Goal: Check status: Check status

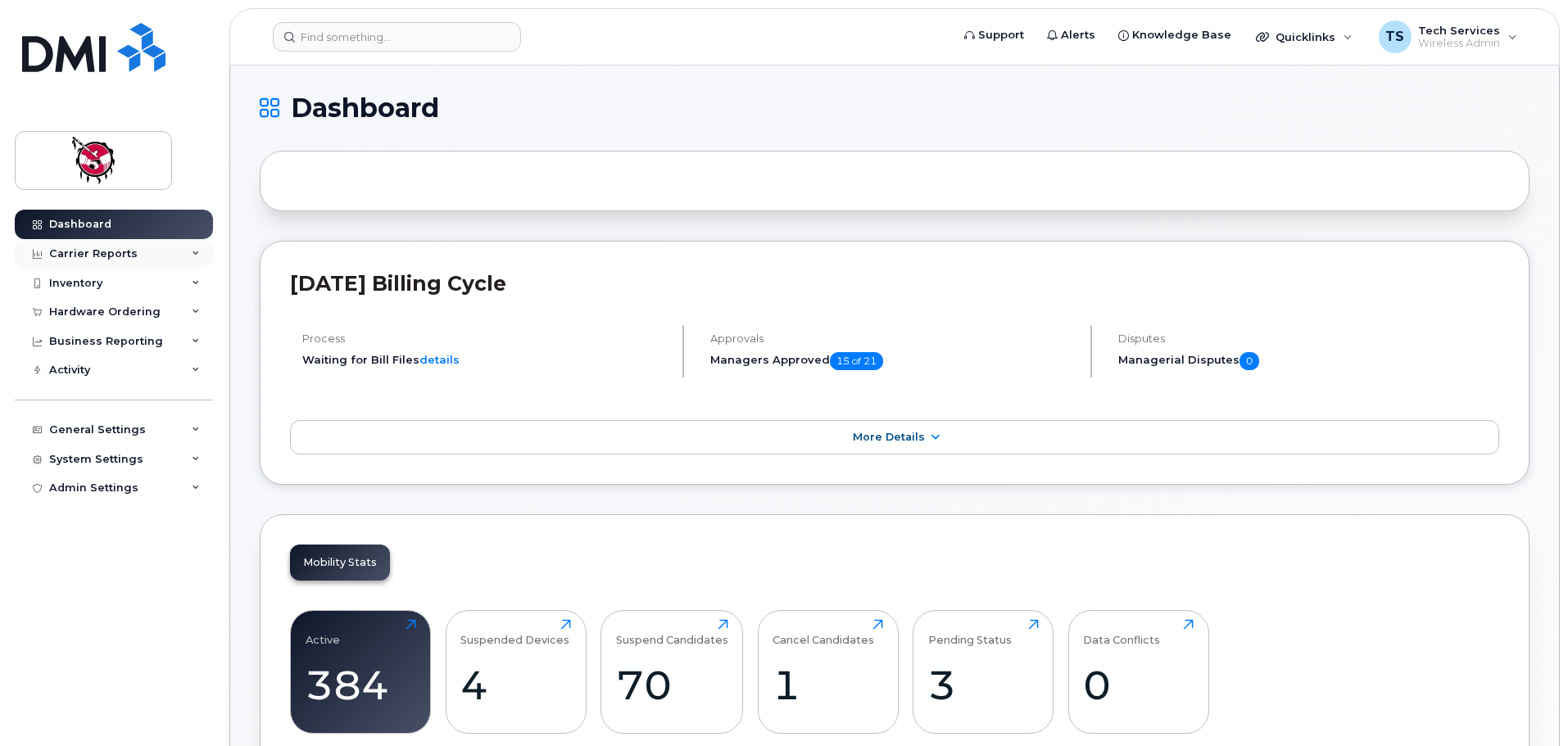
click at [94, 251] on div "Carrier Reports" at bounding box center [93, 254] width 88 height 13
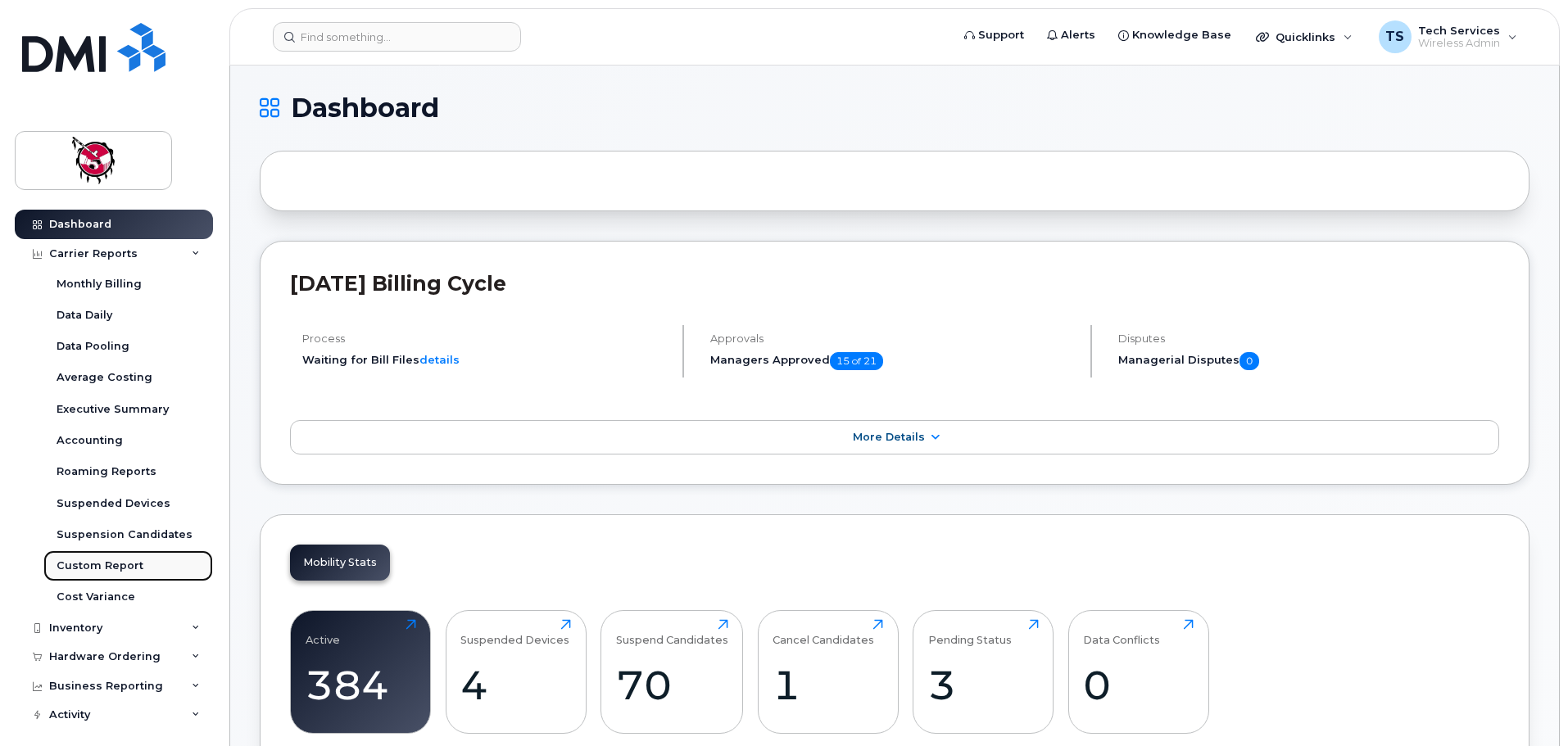
click at [106, 561] on div "Custom Report" at bounding box center [99, 566] width 86 height 15
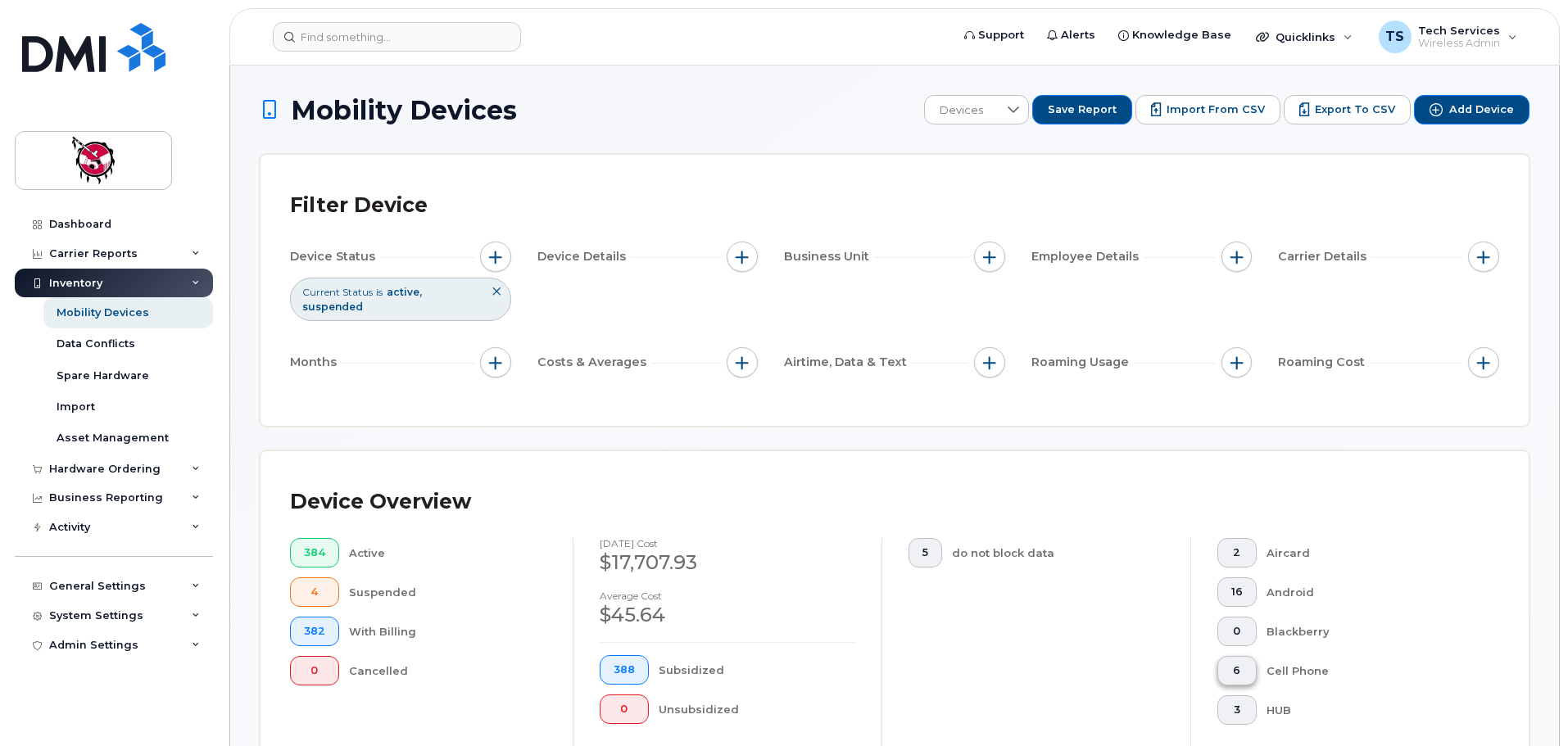
scroll to position [328, 0]
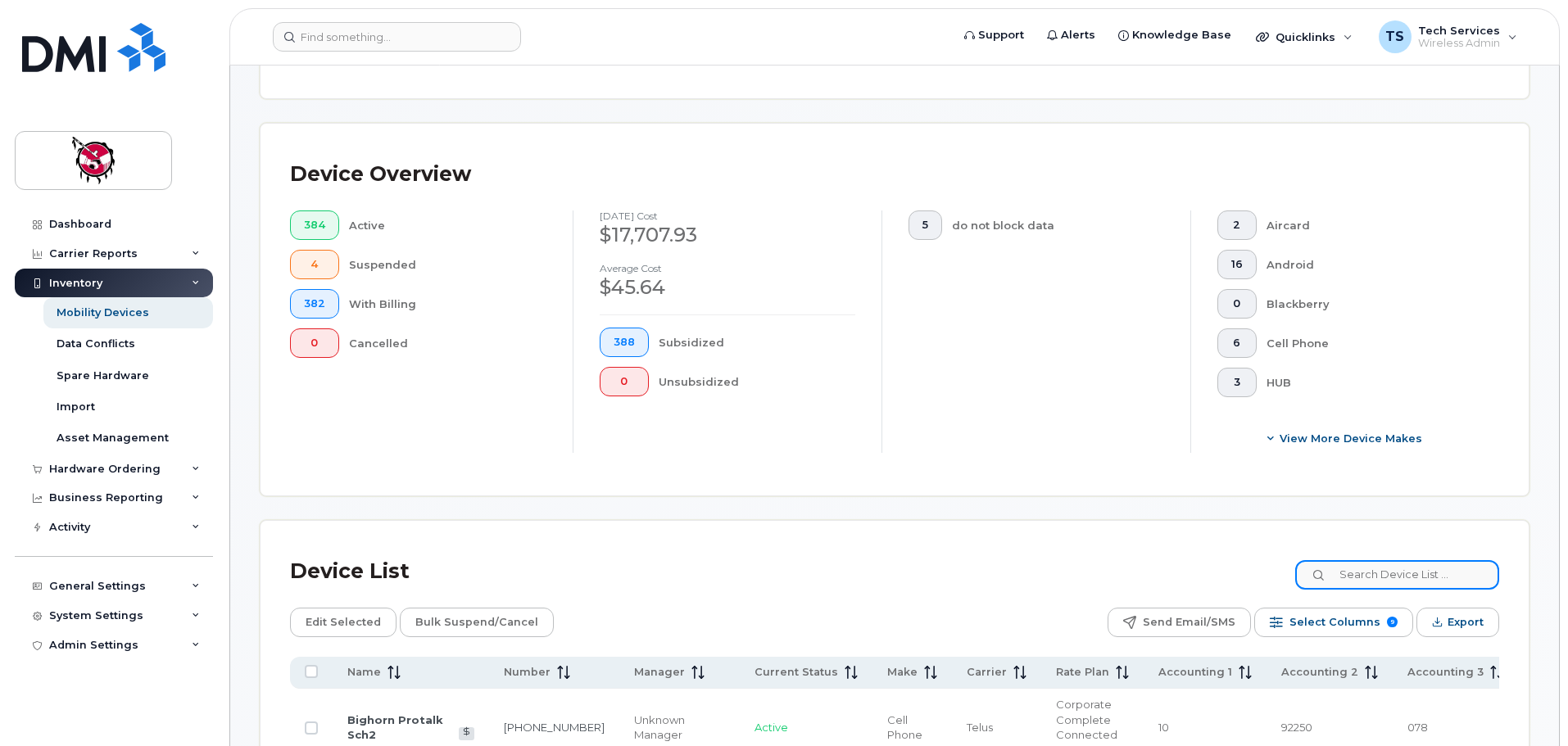
click at [1361, 560] on input at bounding box center [1396, 575] width 204 height 30
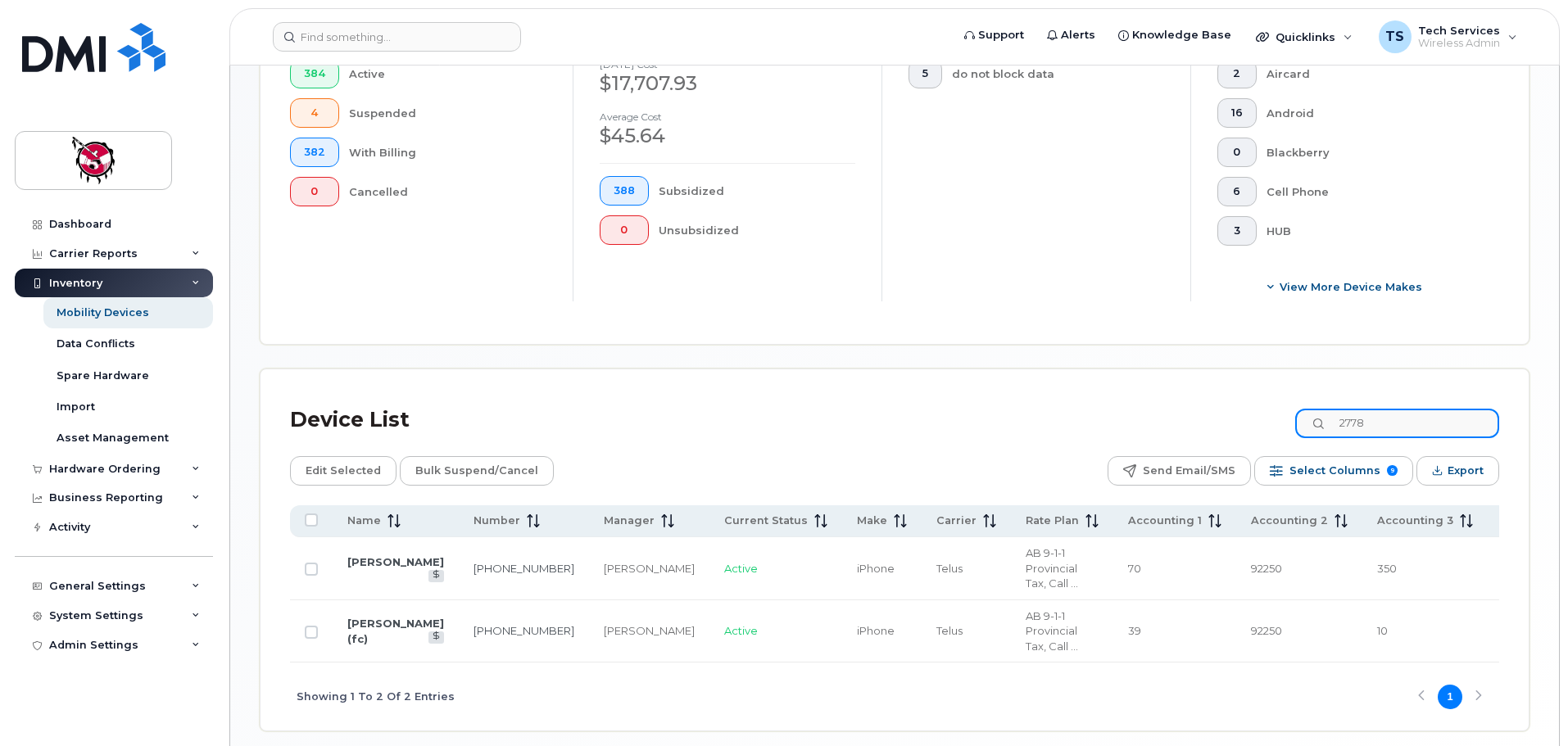
scroll to position [491, 0]
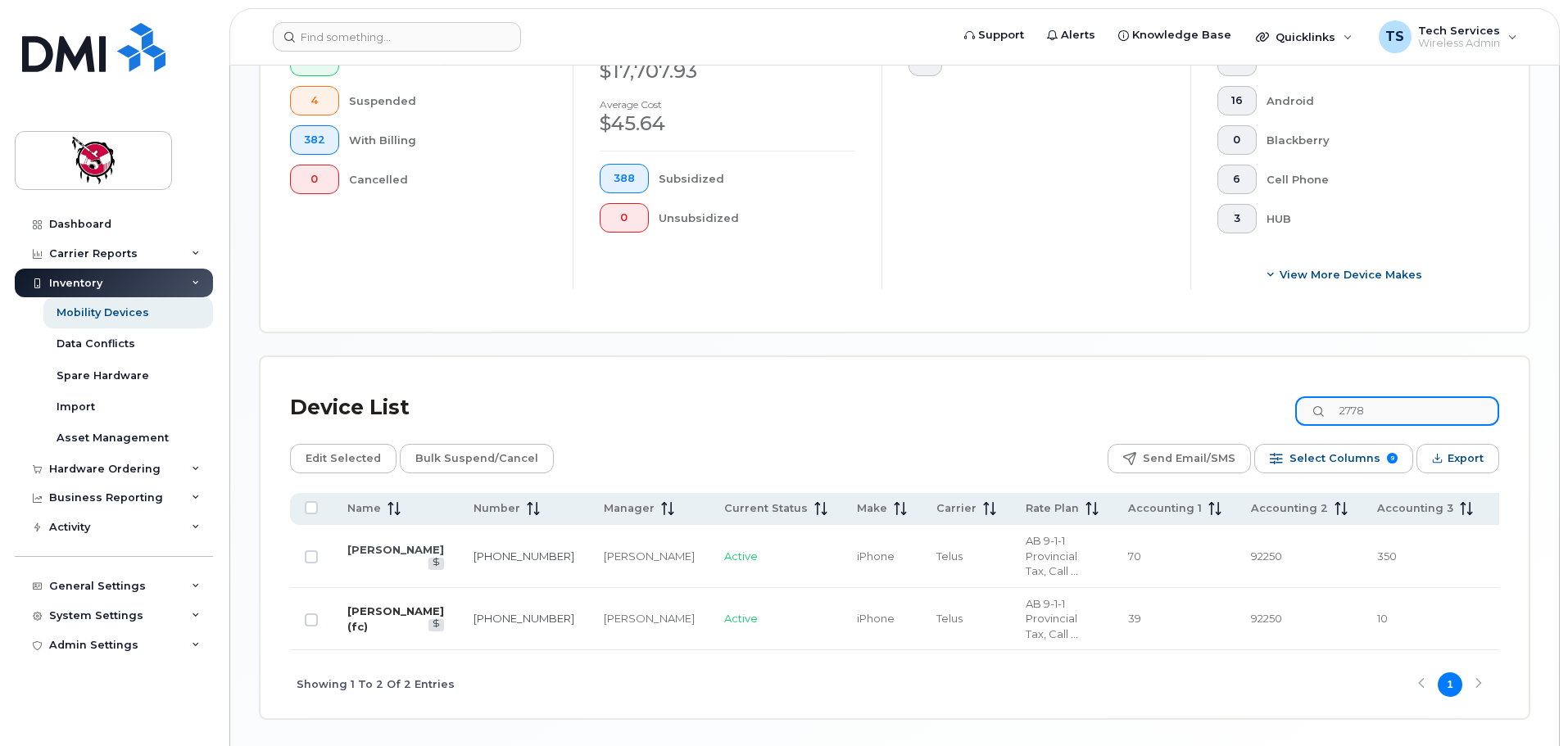
type input "2778"
click at [376, 604] on link "[PERSON_NAME] (fc)" at bounding box center [396, 618] width 97 height 29
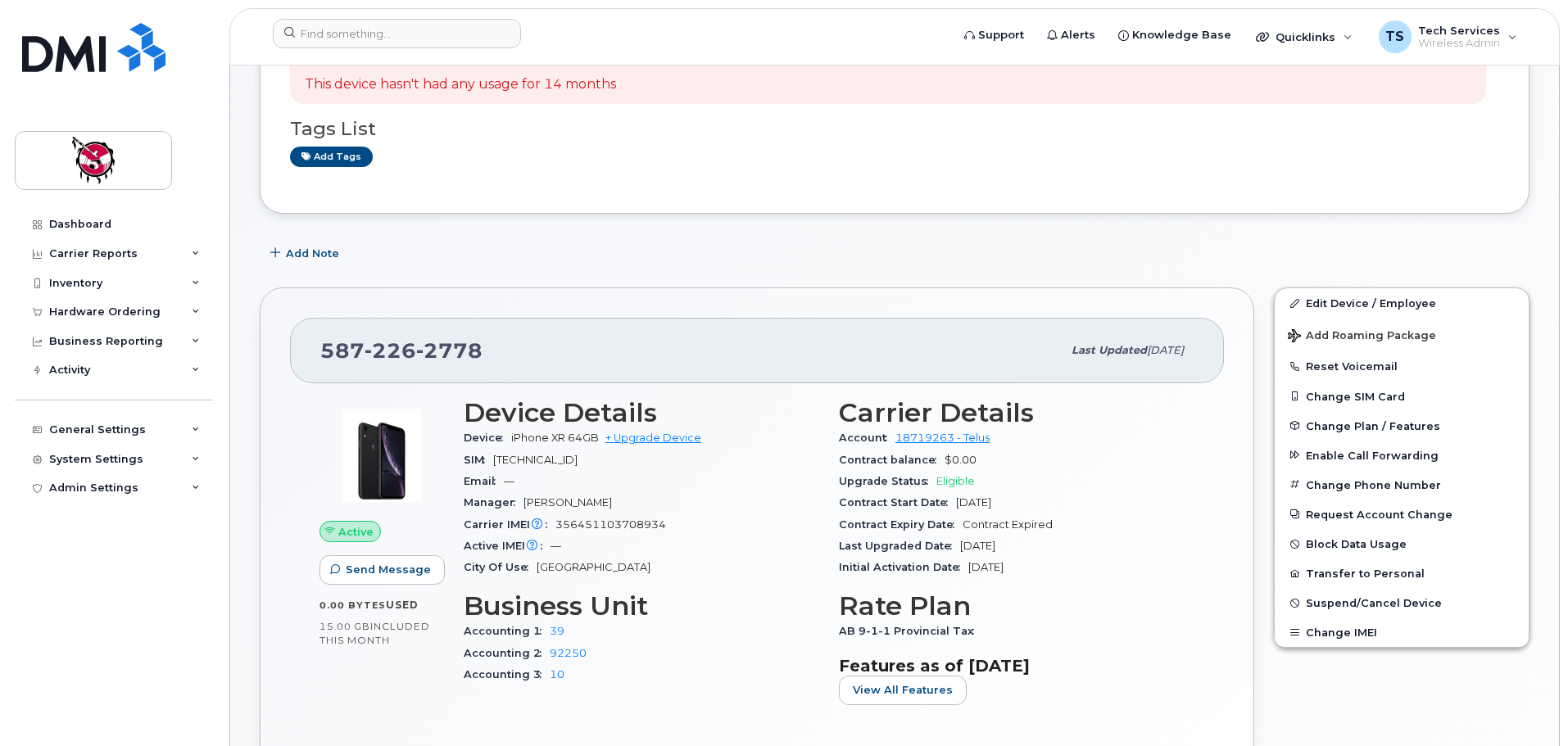
scroll to position [328, 0]
